Goal: Information Seeking & Learning: Learn about a topic

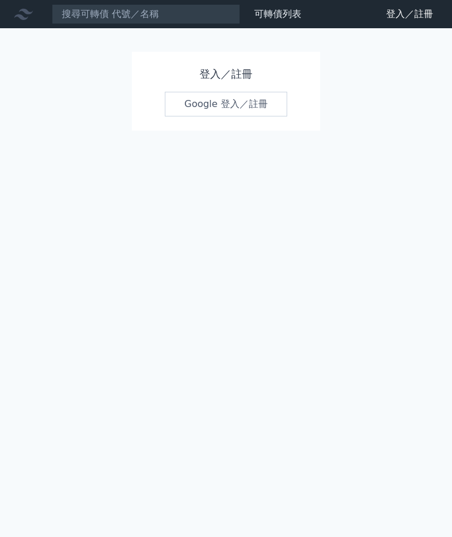
scroll to position [60, 0]
click at [165, 116] on link "Google 登入／註冊" at bounding box center [226, 104] width 122 height 25
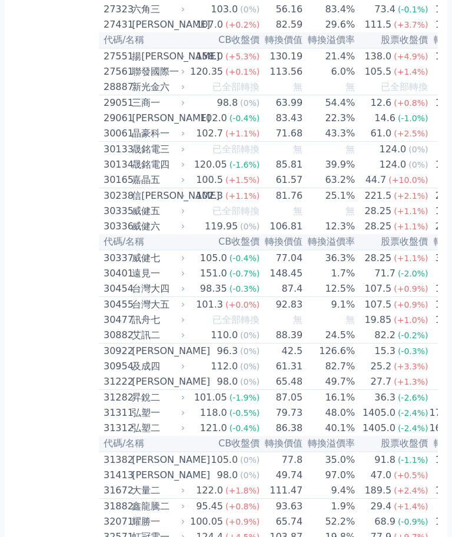
scroll to position [1513, 0]
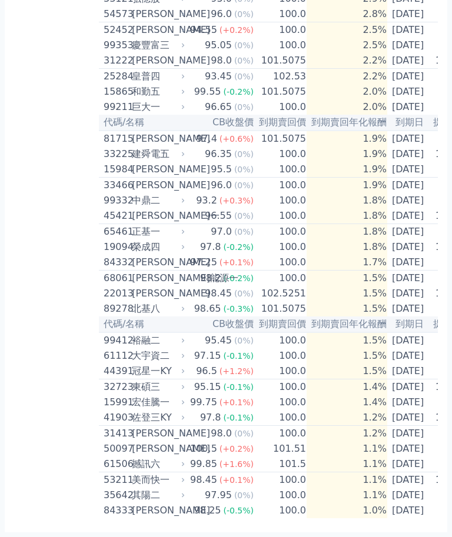
scroll to position [2235, 0]
